Goal: Information Seeking & Learning: Get advice/opinions

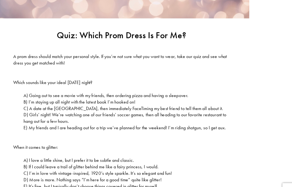
scroll to position [97, 0]
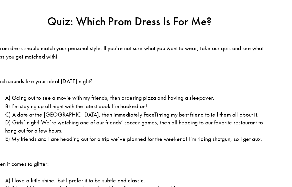
click at [69, 100] on span "B) I’m staying up all night with the latest book I’m hooked on!" at bounding box center [113, 102] width 88 height 5
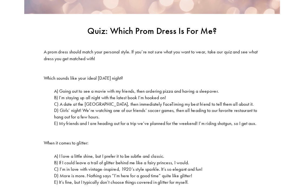
scroll to position [100, 0]
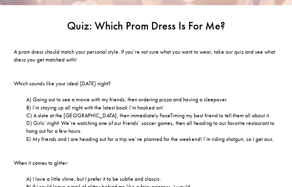
click at [69, 97] on span "B) I’m staying up all night with the latest book I’m hooked on!" at bounding box center [113, 99] width 88 height 5
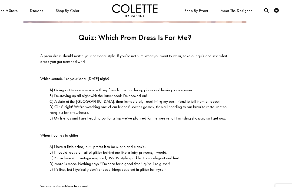
scroll to position [112, 0]
click at [69, 105] on span "E) My friends and I are heading out for a trip we’ve planned for the weekend! I…" at bounding box center [149, 107] width 160 height 5
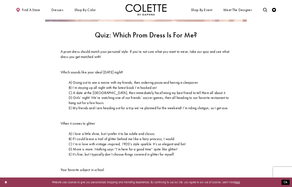
scroll to position [106, 0]
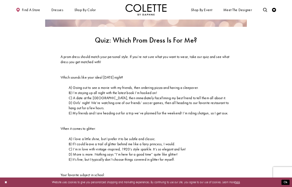
click at [0, 180] on div at bounding box center [6, 182] width 12 height 8
click at [8, 185] on button "Close Dialog" at bounding box center [5, 181] width 7 height 7
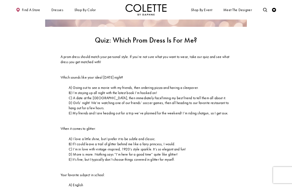
click at [78, 90] on span "B) I’m staying up all night with the latest book I’m hooked on!" at bounding box center [113, 92] width 88 height 5
click at [71, 90] on span "B) I’m staying up all night with the latest book I’m hooked on!" at bounding box center [113, 92] width 88 height 5
click at [68, 90] on p "B) I’m staying up all night with the latest book I’m hooked on!" at bounding box center [146, 92] width 171 height 5
click at [69, 90] on span "B) I’m staying up all night with the latest book I’m hooked on!" at bounding box center [113, 92] width 88 height 5
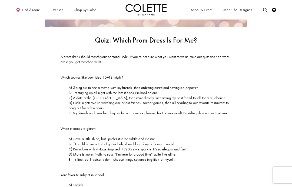
click at [69, 157] on span "E) It’s fine, but I typically don’t choose things covered in glitter for myself." at bounding box center [122, 159] width 106 height 5
click at [71, 157] on span "E) It’s fine, but I typically don’t choose things covered in glitter for myself." at bounding box center [122, 159] width 106 height 5
click at [70, 157] on span "E) It’s fine, but I typically don’t choose things covered in glitter for myself." at bounding box center [122, 159] width 106 height 5
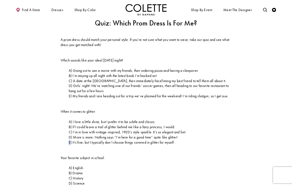
scroll to position [124, 0]
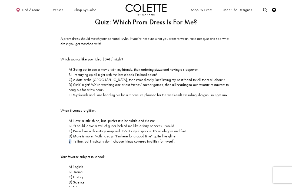
click at [74, 144] on p at bounding box center [146, 149] width 171 height 10
click at [81, 139] on span "E) It’s fine, but I typically don’t choose things covered in glitter for myself." at bounding box center [122, 141] width 106 height 5
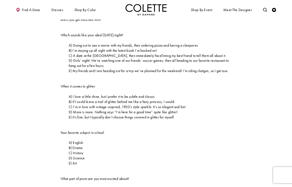
scroll to position [149, 0]
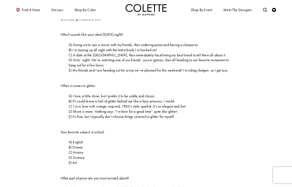
click at [77, 145] on span "B) Drama" at bounding box center [76, 147] width 14 height 5
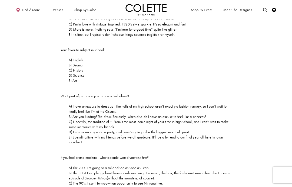
scroll to position [224, 0]
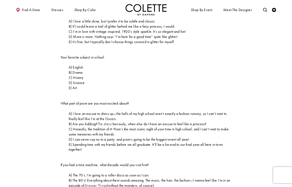
click at [75, 111] on span "A) I love an excuse to dress up—the halls of my high school aren’t exactly a fa…" at bounding box center [148, 116] width 158 height 10
click at [67, 111] on p "A) I love an excuse to dress up—the halls of my high school aren’t exactly a fa…" at bounding box center [146, 116] width 171 height 10
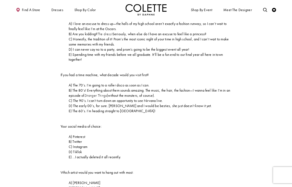
scroll to position [310, 0]
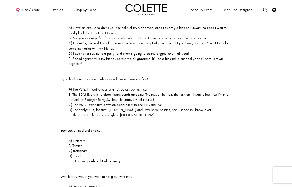
click at [70, 92] on span "B) The 80’s! Everything about them sounds amazing. The music, the hair, the fas…" at bounding box center [150, 97] width 162 height 10
click at [71, 92] on span "B) The 80’s! Everything about them sounds amazing. The music, the hair, the fas…" at bounding box center [150, 97] width 162 height 10
click at [73, 92] on span "B) The 80’s! Everything about them sounds amazing. The music, the hair, the fas…" at bounding box center [150, 97] width 162 height 10
click at [74, 92] on span "B) The 80’s! Everything about them sounds amazing. The music, the hair, the fas…" at bounding box center [150, 97] width 162 height 10
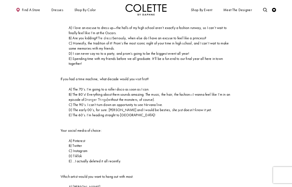
click at [74, 92] on span "B) The 80’s! Everything about them sounds amazing. The music, the hair, the fas…" at bounding box center [150, 97] width 162 height 10
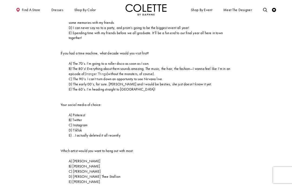
scroll to position [338, 0]
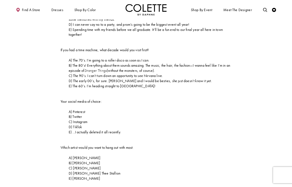
click at [69, 130] on span "E) ...I actually deleted it all recently." at bounding box center [95, 132] width 52 height 5
click at [70, 130] on span "E) ...I actually deleted it all recently." at bounding box center [95, 132] width 52 height 5
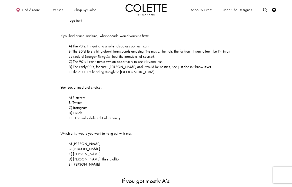
scroll to position [353, 0]
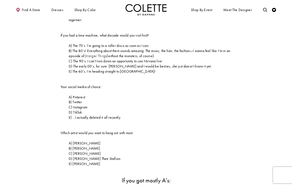
click at [68, 141] on p "A) Ariana Grande" at bounding box center [146, 143] width 171 height 5
click at [70, 141] on span "A) Ariana Grande" at bounding box center [85, 143] width 32 height 5
click at [71, 141] on span "A) Ariana Grande" at bounding box center [85, 143] width 32 height 5
click at [72, 141] on span "A) Ariana Grande" at bounding box center [85, 143] width 32 height 5
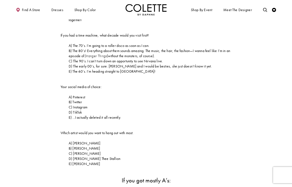
click at [71, 146] on span "B) Lizzo" at bounding box center [85, 148] width 32 height 5
click at [71, 151] on span "C) Lorde" at bounding box center [85, 153] width 32 height 5
click at [73, 151] on span "C) Lorde" at bounding box center [85, 153] width 32 height 5
click at [77, 151] on span "C) Lorde" at bounding box center [85, 153] width 32 height 5
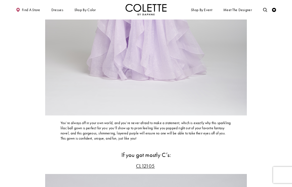
scroll to position [1101, 0]
click at [78, 120] on span "You’re always off in your own world, and you’re never afraid to make a statemen…" at bounding box center [146, 130] width 170 height 20
click at [81, 120] on span "You’re always off in your own world, and you’re never afraid to make a statemen…" at bounding box center [146, 130] width 170 height 20
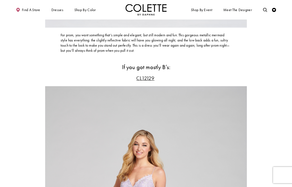
scroll to position [827, 0]
click at [144, 75] on span "CL12129" at bounding box center [145, 78] width 18 height 7
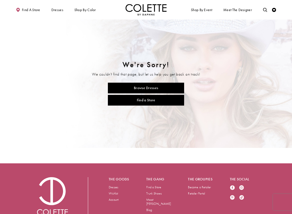
click at [178, 88] on link "Browse Dresses" at bounding box center [146, 88] width 76 height 11
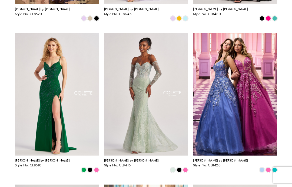
scroll to position [311, 0]
